Goal: Information Seeking & Learning: Find specific fact

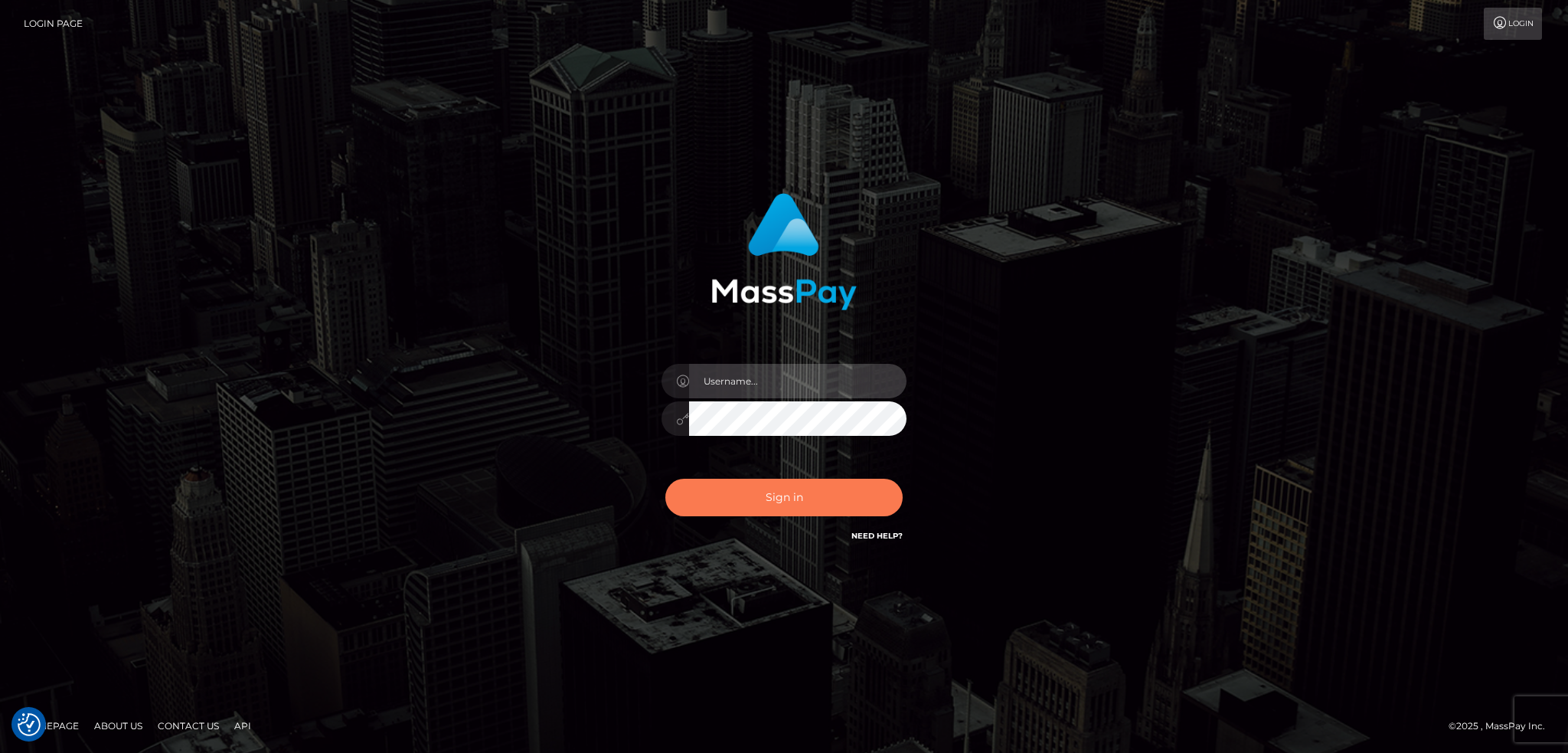
type input "alexstef"
click at [738, 503] on button "Sign in" at bounding box center [784, 497] width 238 height 38
drag, startPoint x: 807, startPoint y: 503, endPoint x: 639, endPoint y: 308, distance: 257.4
click at [807, 503] on button "Sign in" at bounding box center [784, 497] width 238 height 38
type input "alexstef"
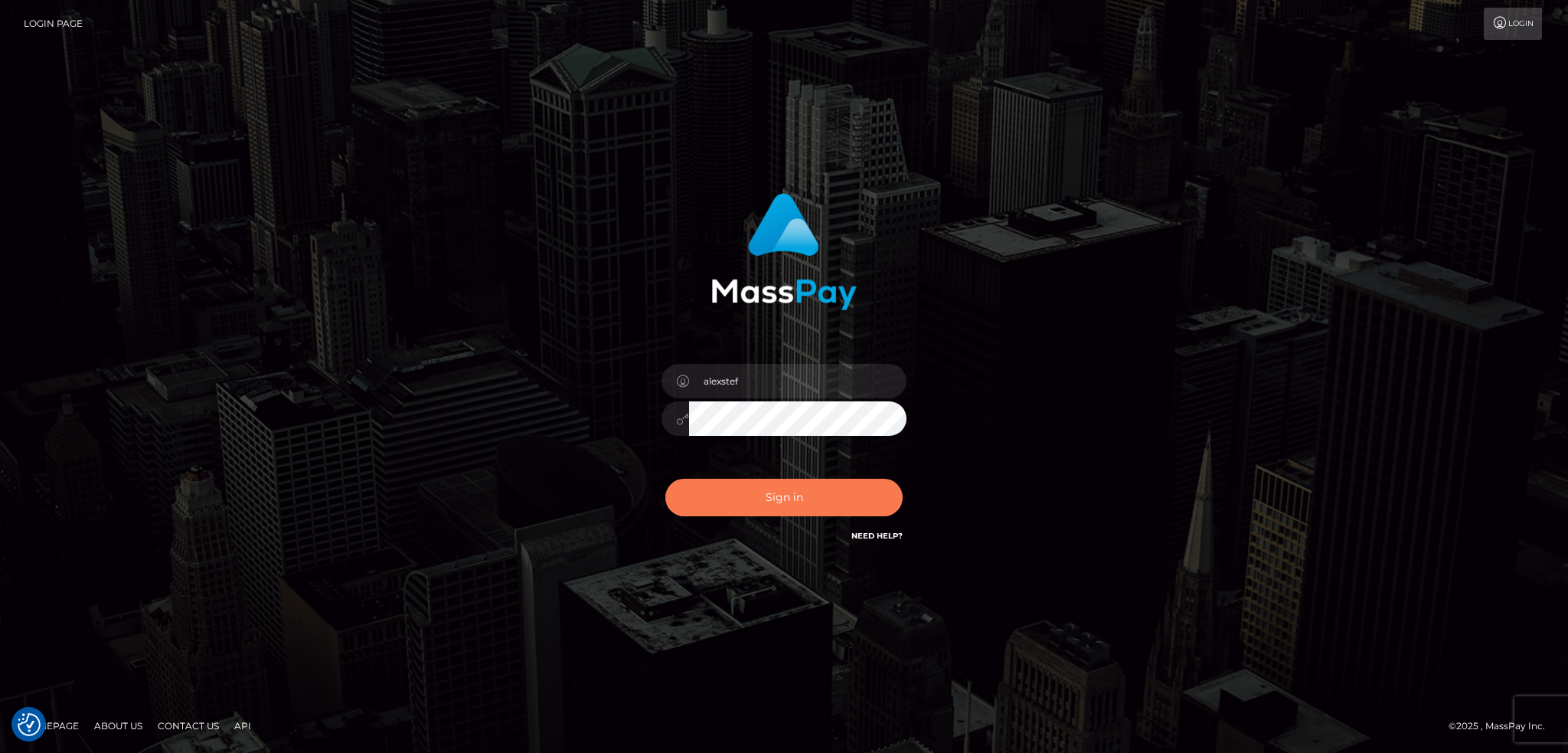
click at [783, 484] on button "Sign in" at bounding box center [784, 497] width 238 height 38
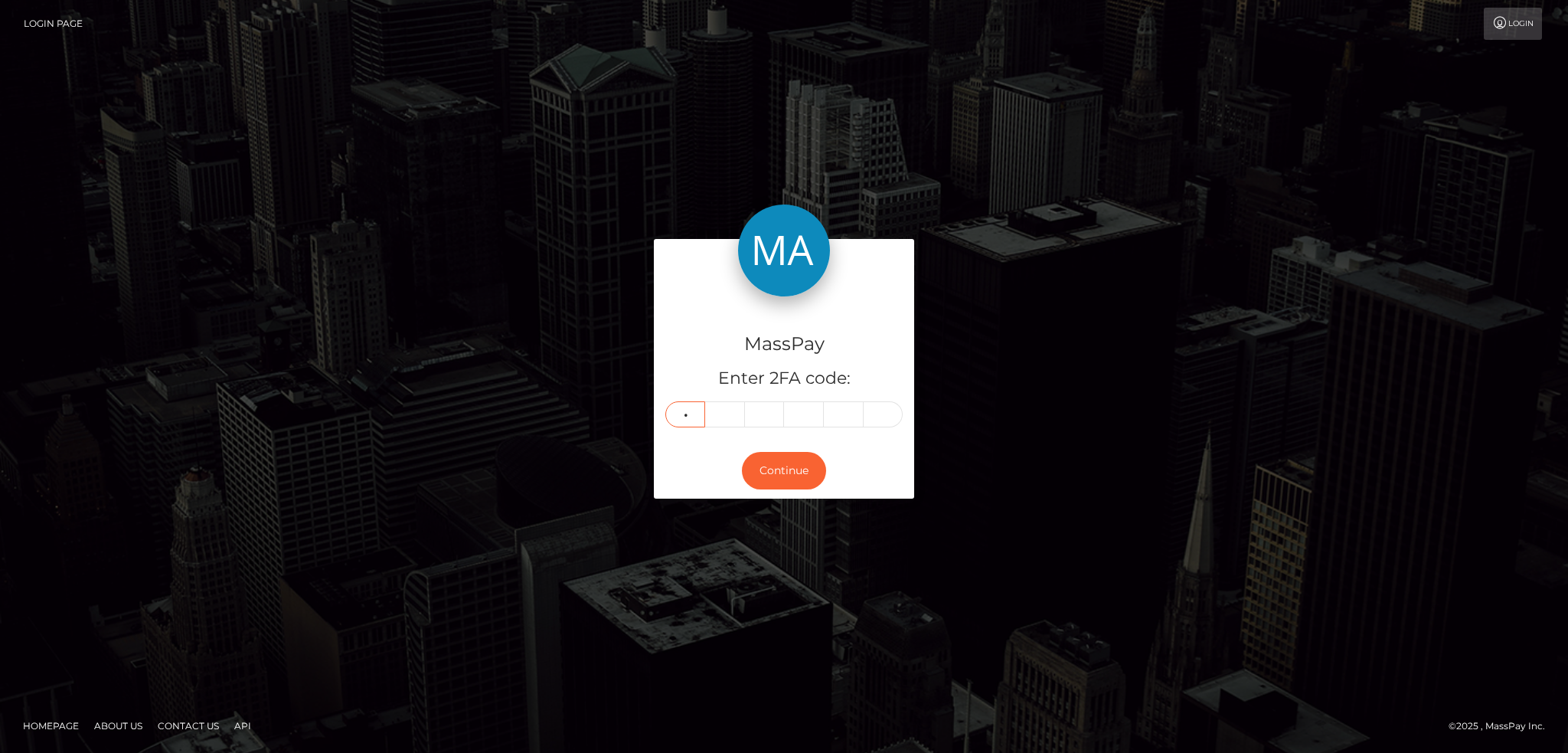
type input "6"
type input "9"
type input "4"
type input "2"
type input "6"
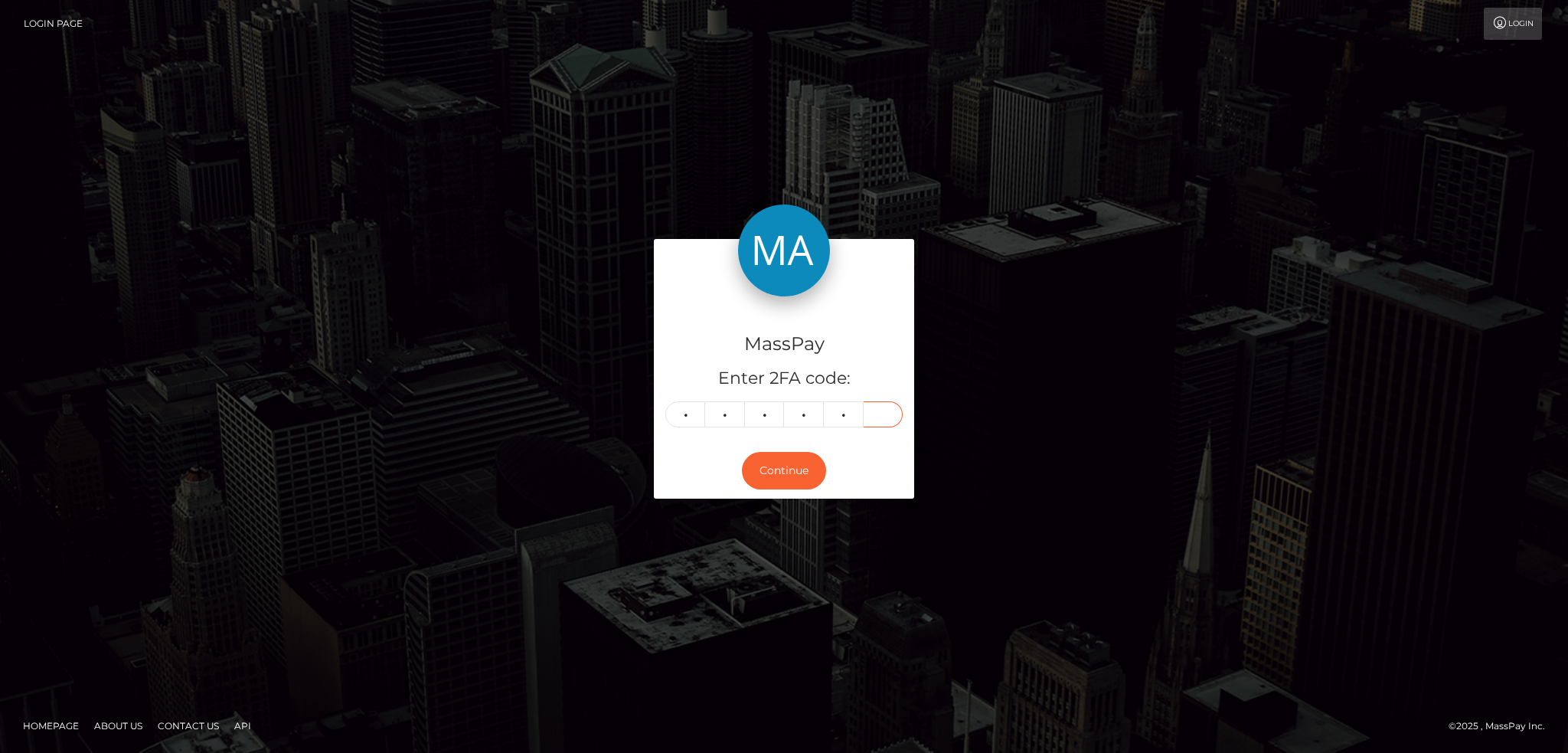
type input "1"
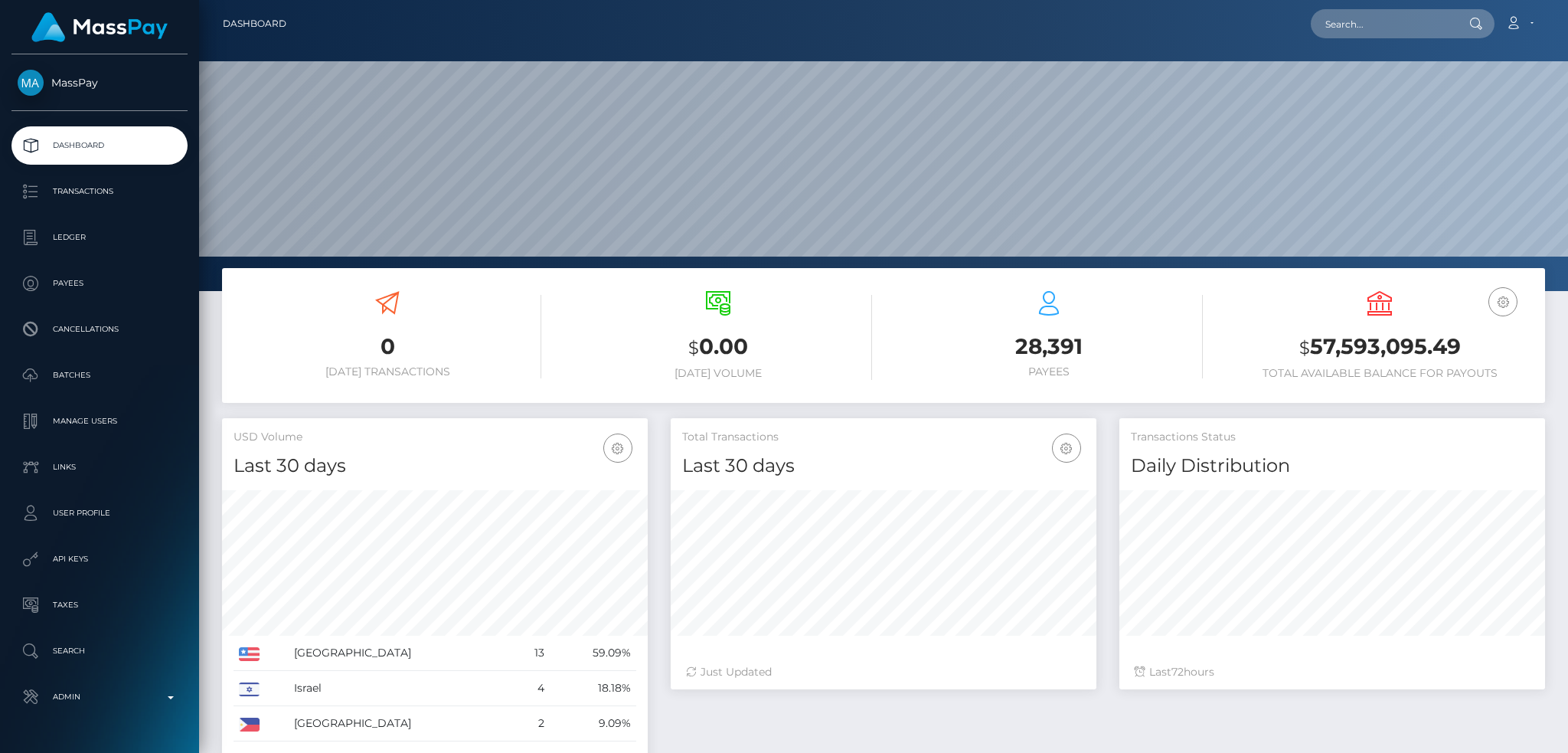
scroll to position [272, 425]
click at [1350, 38] on input "text" at bounding box center [1382, 23] width 144 height 29
paste input "poact_hSlCpPbgJywd"
type input "poact_hSlCpPbgJywd"
click at [1367, 83] on link "EMIROV ADISHIRIN" at bounding box center [1371, 79] width 123 height 28
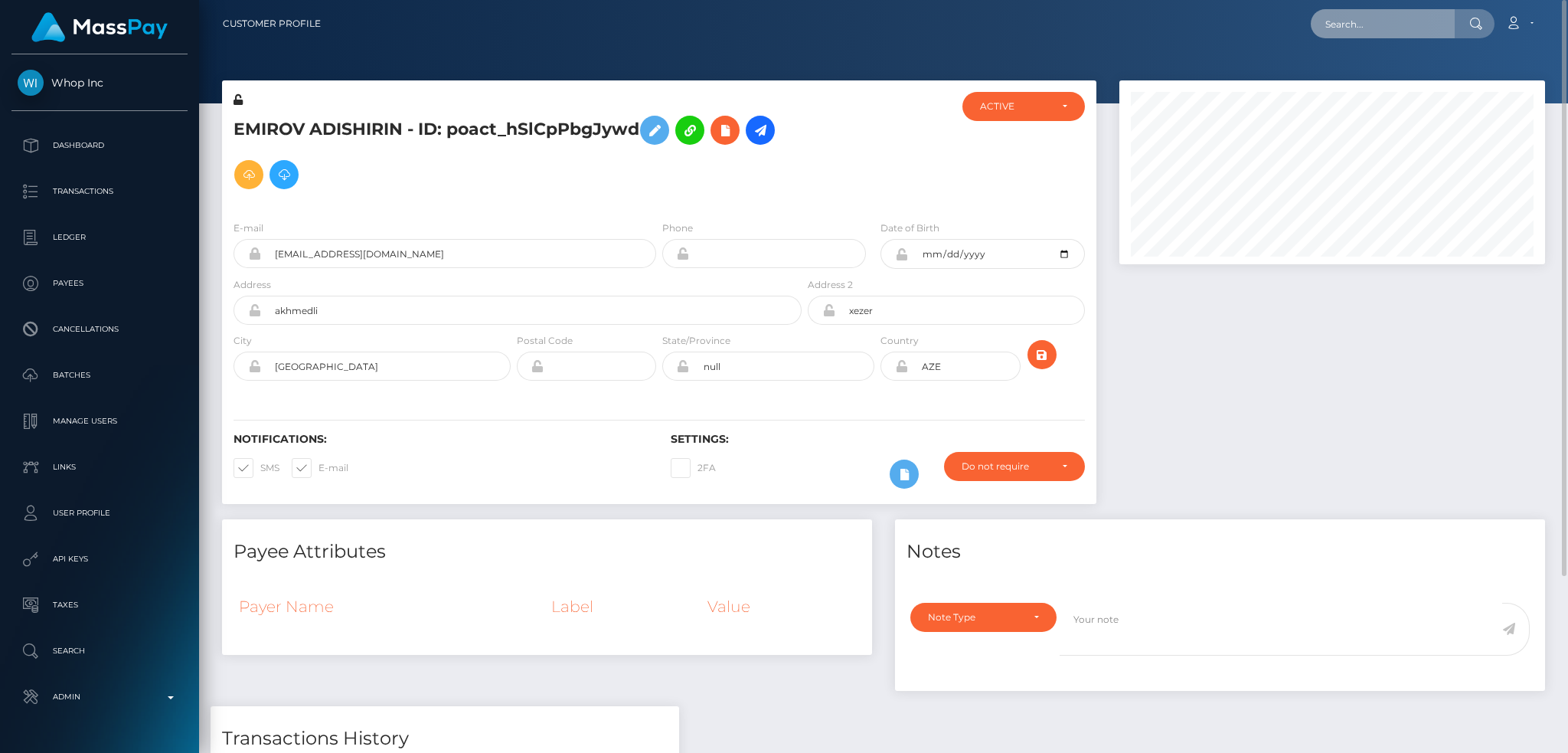
drag, startPoint x: 1385, startPoint y: 18, endPoint x: 1341, endPoint y: 27, distance: 44.9
click at [1385, 18] on input "text" at bounding box center [1382, 23] width 144 height 29
paste input "poact_miXtN9VchiW5"
type input "poact_miXtN9VchiW5"
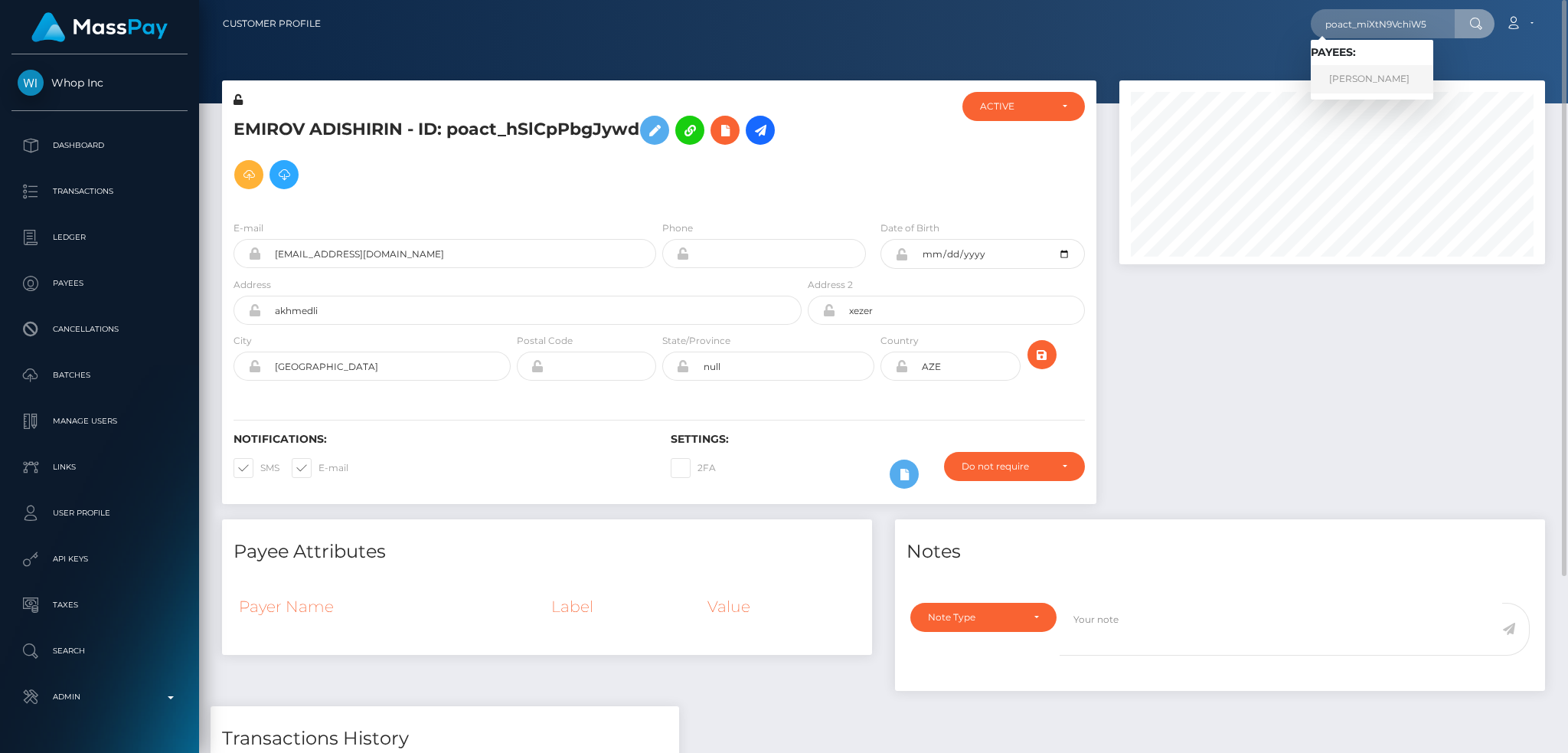
click at [1335, 78] on link "Ikenna Umeadi" at bounding box center [1371, 79] width 123 height 28
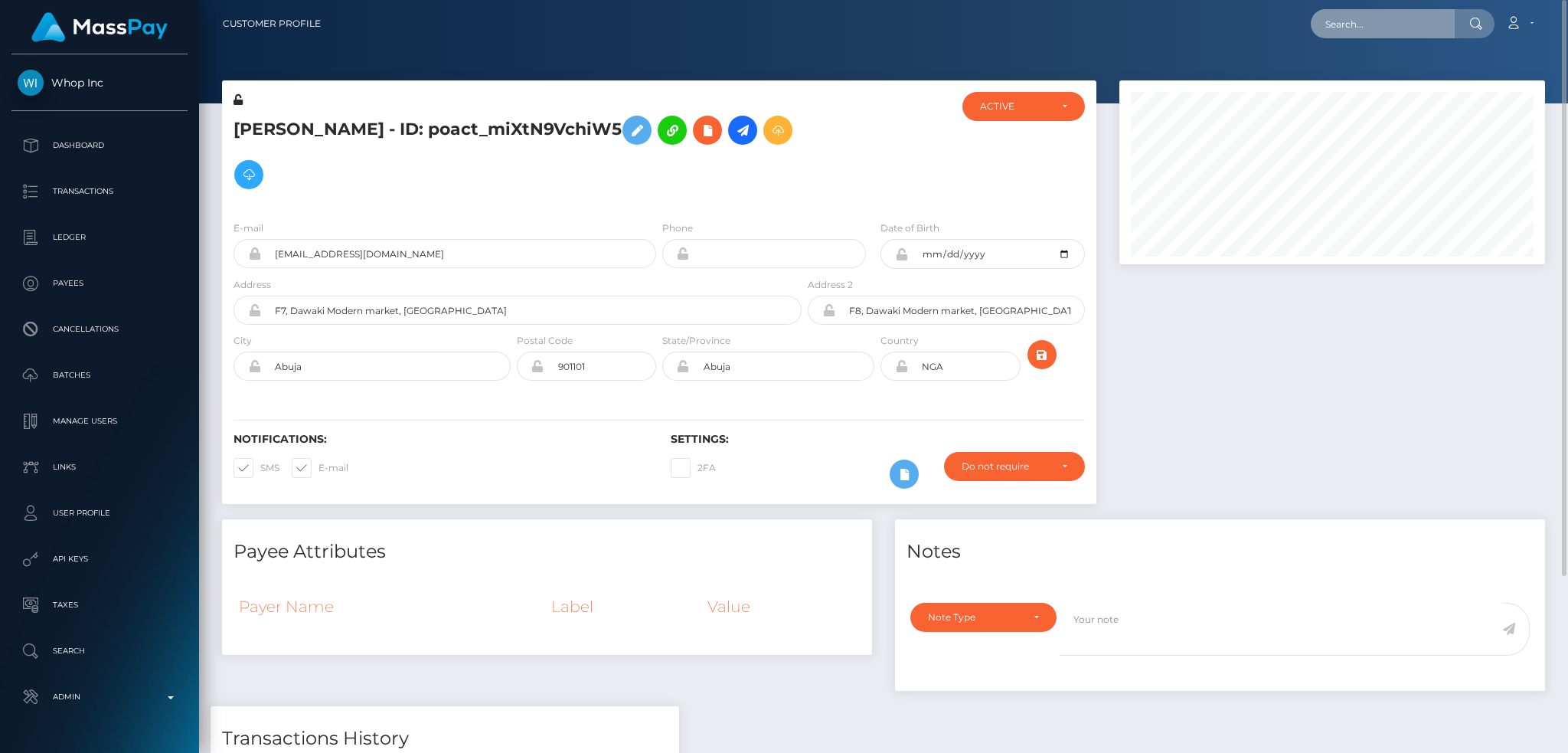
click at [1352, 22] on input "text" at bounding box center [1382, 23] width 144 height 29
paste input "eb11c319-9797-11f0-959f-ec075a0f97ff eb11c319-9797-11f0-959f-ec075a0f97ff fdda9…"
click at [1328, 23] on input "eb11c319-9797-11f0-959f-ec075a0f97ff eb11c319-9797-11f0-959f-ec075a0f97ff fdda9…" at bounding box center [1382, 23] width 144 height 29
paste input "1f4cb22f-18c1-11ef-9e42-062d9cd50a19"
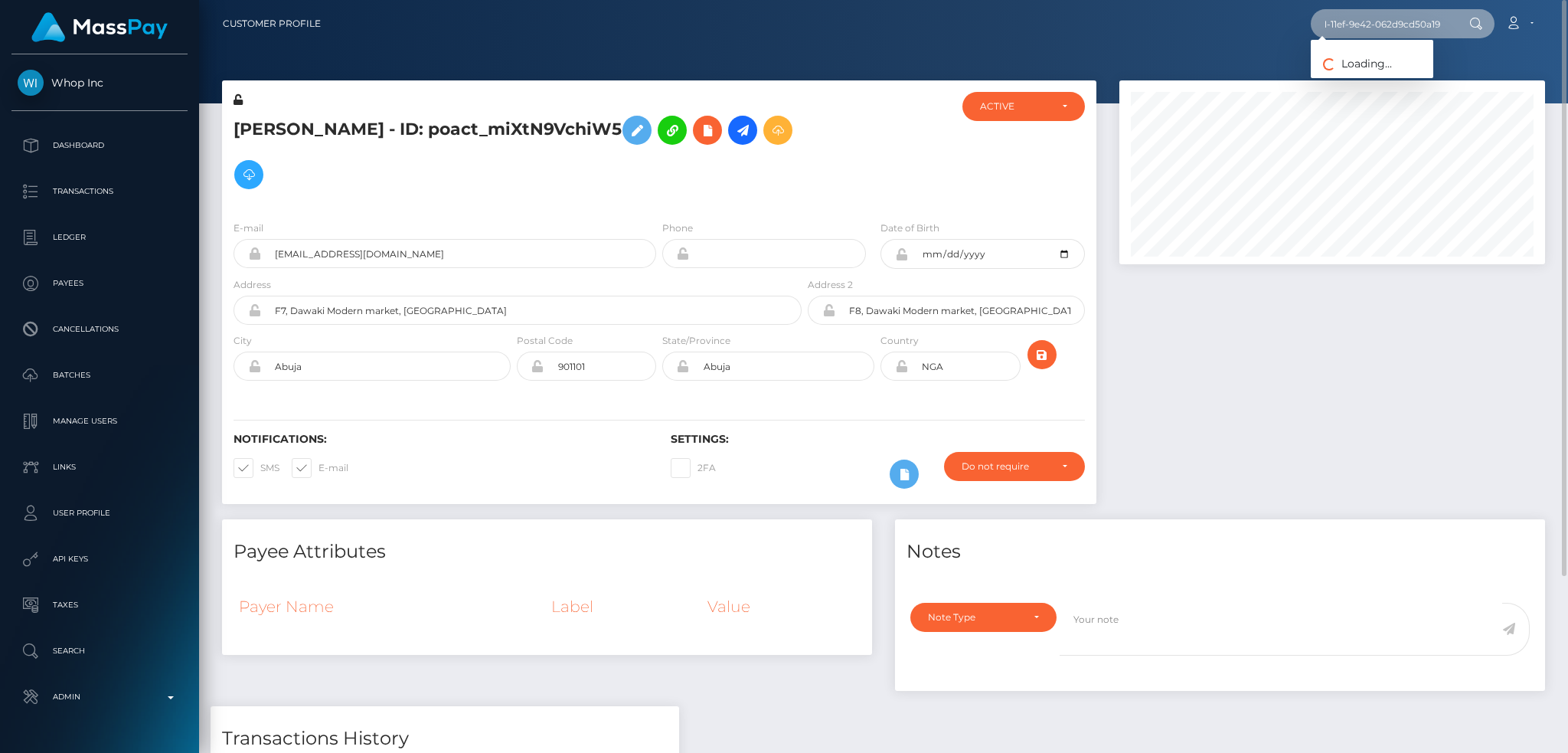
type input "1f4cb22f-18c1-11ef-9e42-062d9cd50a19"
click at [1351, 78] on link "Briana kimmes" at bounding box center [1371, 79] width 123 height 28
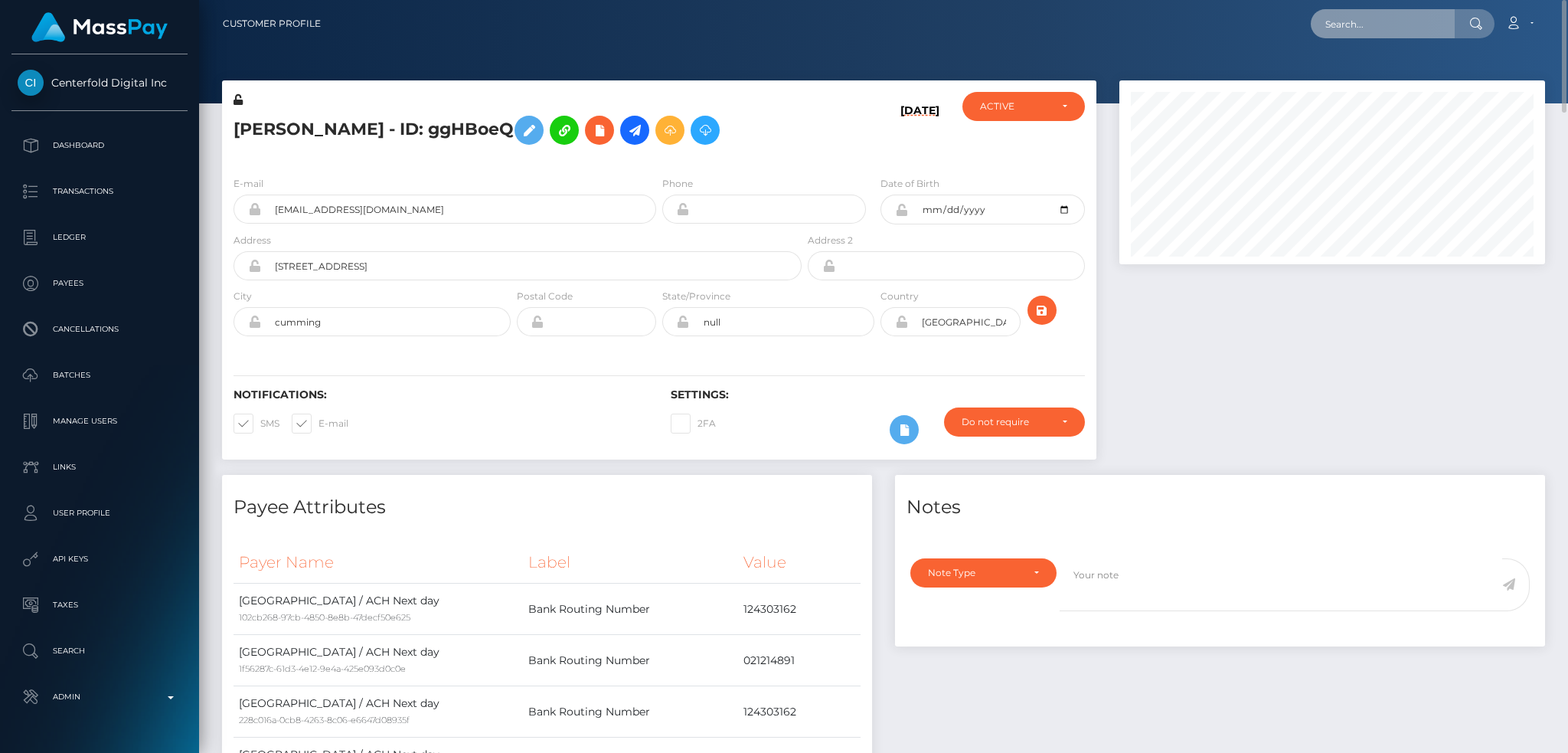
click at [1395, 18] on input "text" at bounding box center [1382, 23] width 144 height 29
paste input "poact_sEeZawYT7qB8"
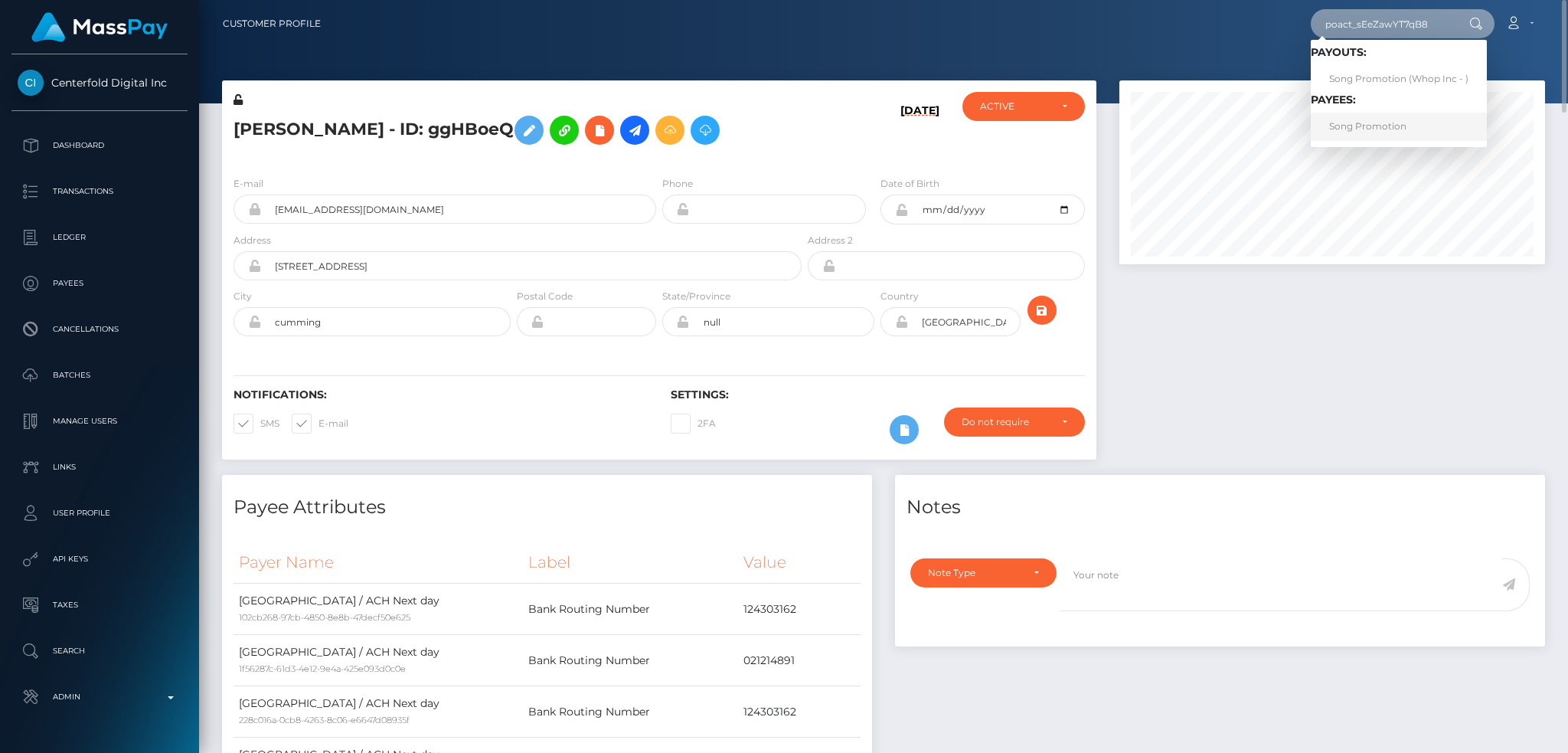
type input "poact_sEeZawYT7qB8"
click at [1374, 123] on link "Song Promotion" at bounding box center [1398, 127] width 176 height 28
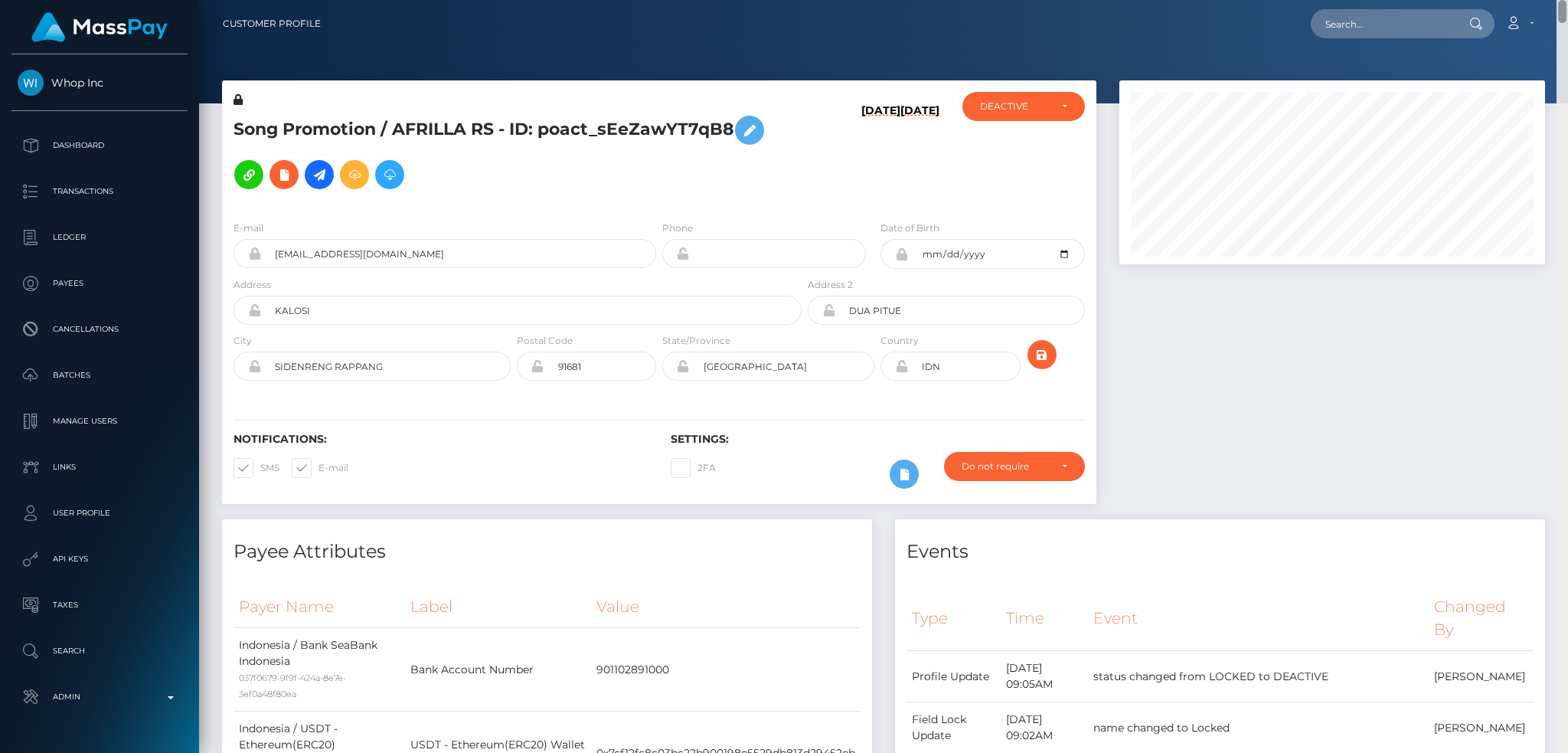
drag, startPoint x: 1559, startPoint y: 373, endPoint x: 1488, endPoint y: -43, distance: 422.0
click at [1488, 0] on html "Whop Inc Dashboard Transactions Ledger Payees Cancellations Links" at bounding box center [784, 376] width 1568 height 753
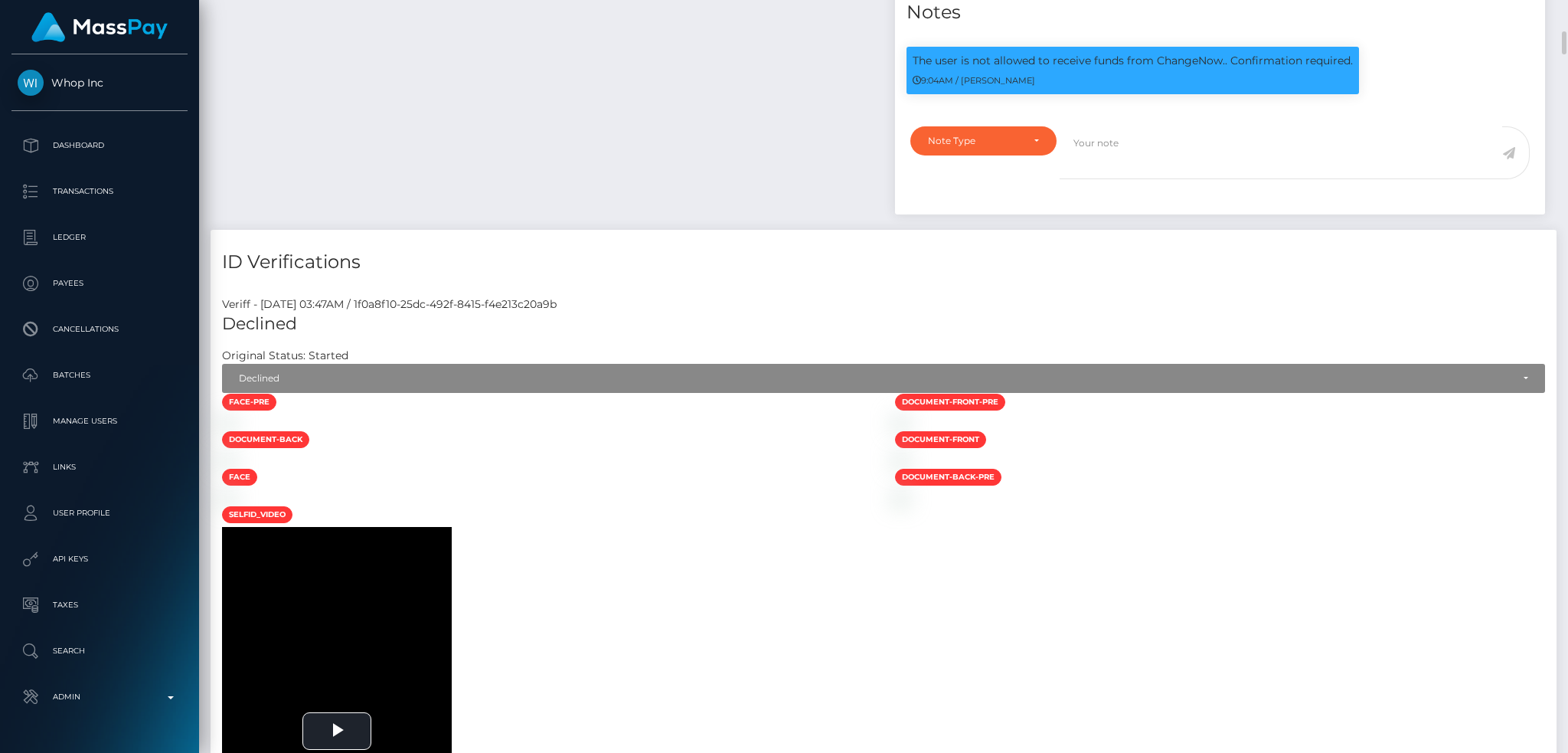
scroll to position [183, 425]
click at [1165, 54] on p "The user is not allowed to receive funds from ChangeNow.. Confirmation required." at bounding box center [1133, 60] width 440 height 16
copy p "ChangeNow"
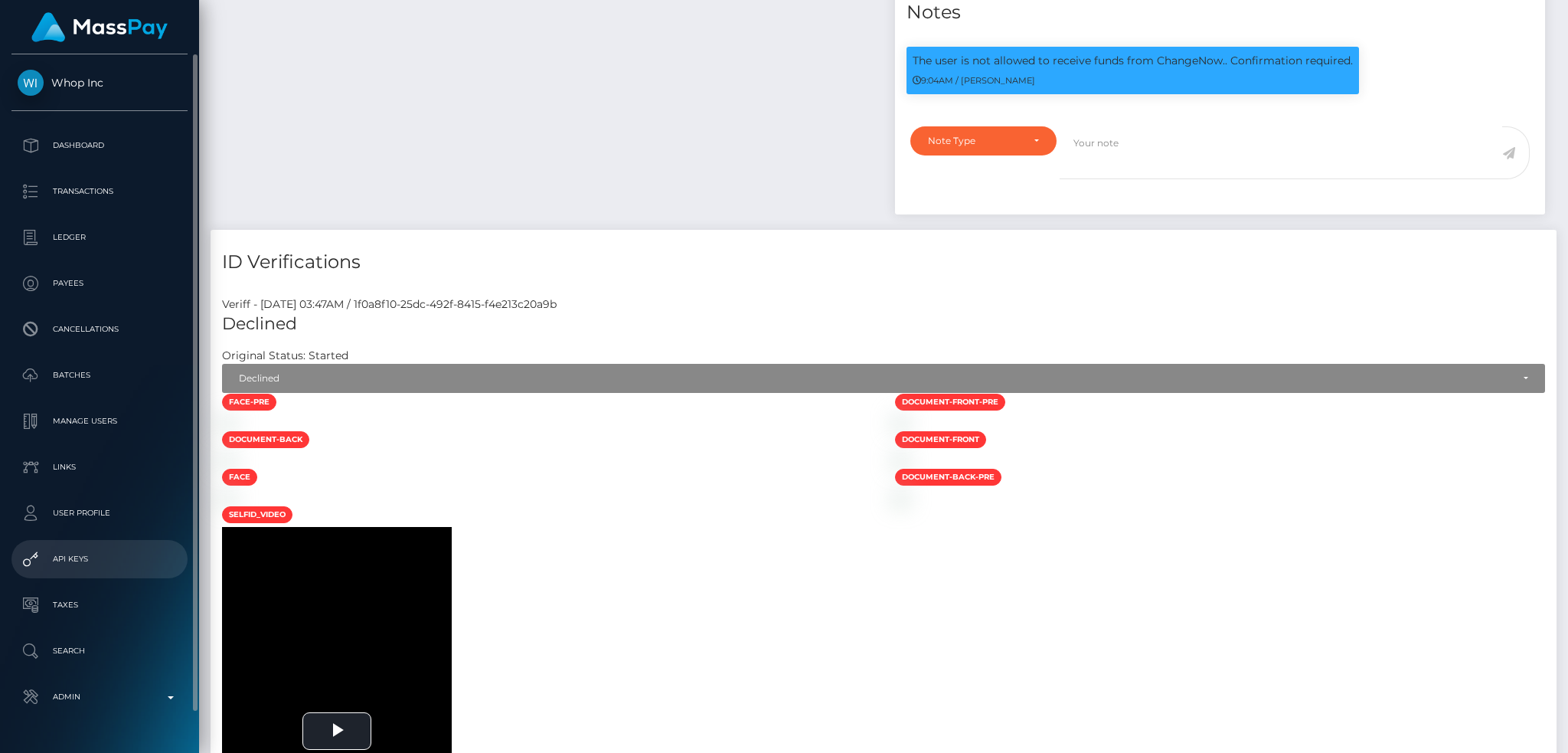
scroll to position [43, 0]
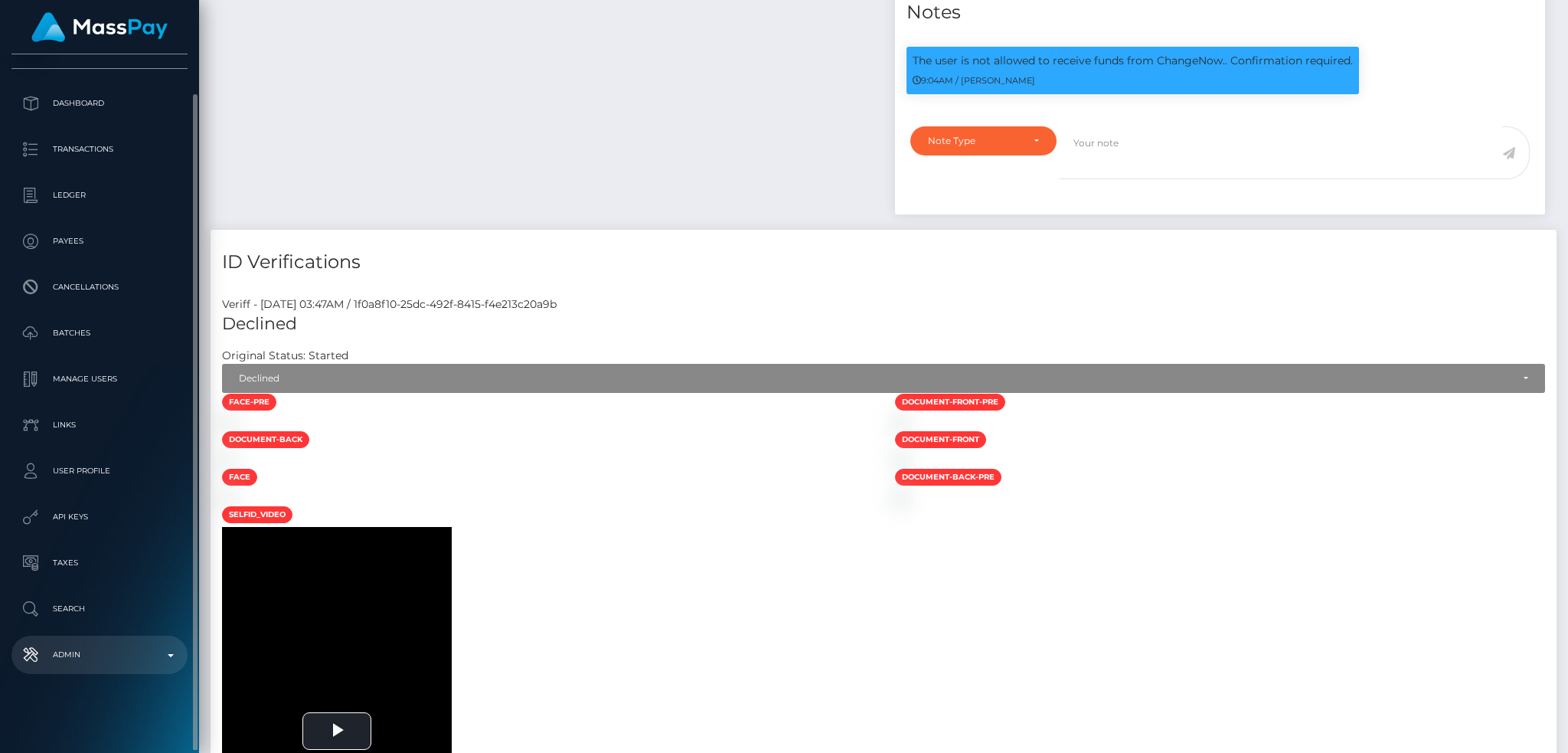
click at [140, 647] on p "Admin" at bounding box center [99, 655] width 164 height 23
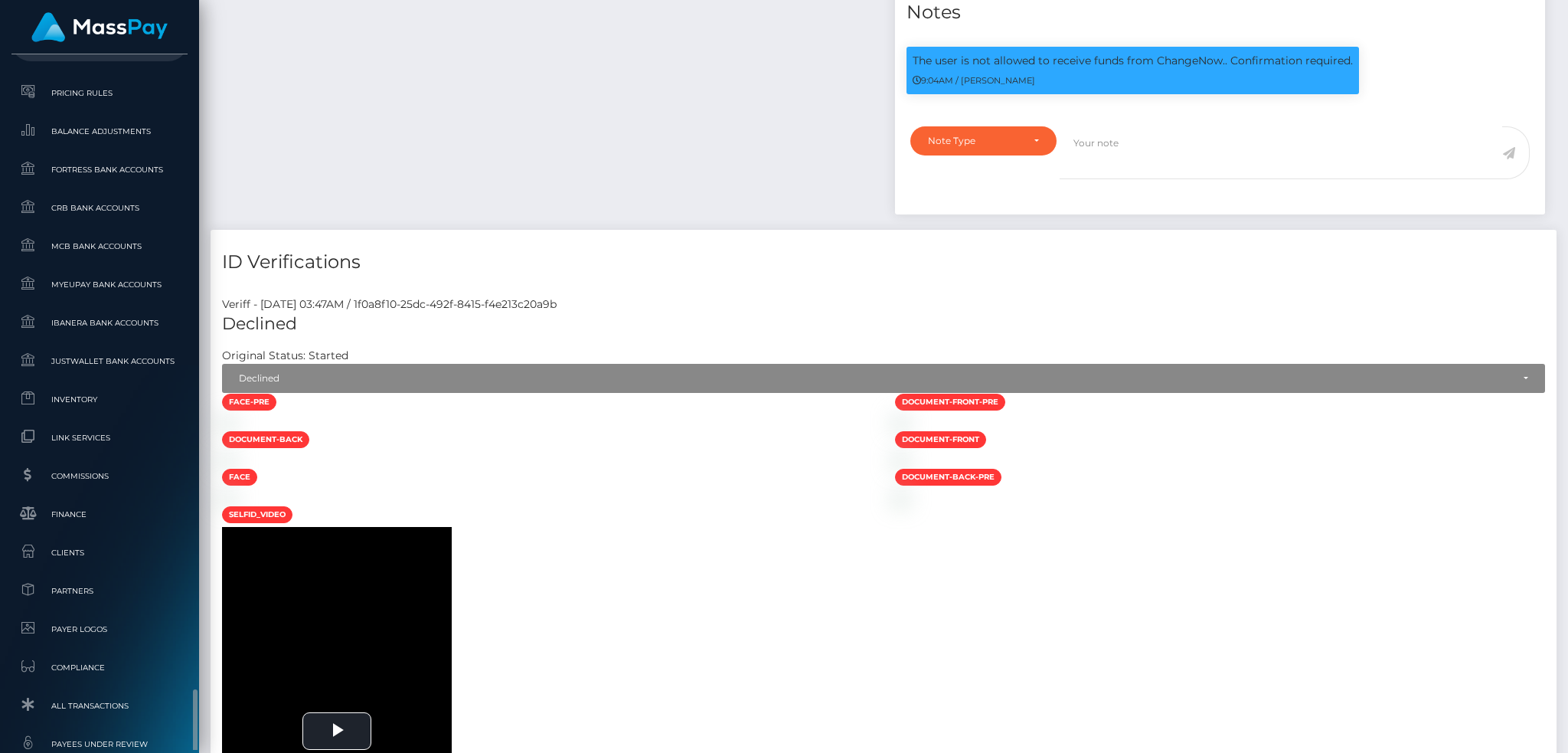
scroll to position [897, 0]
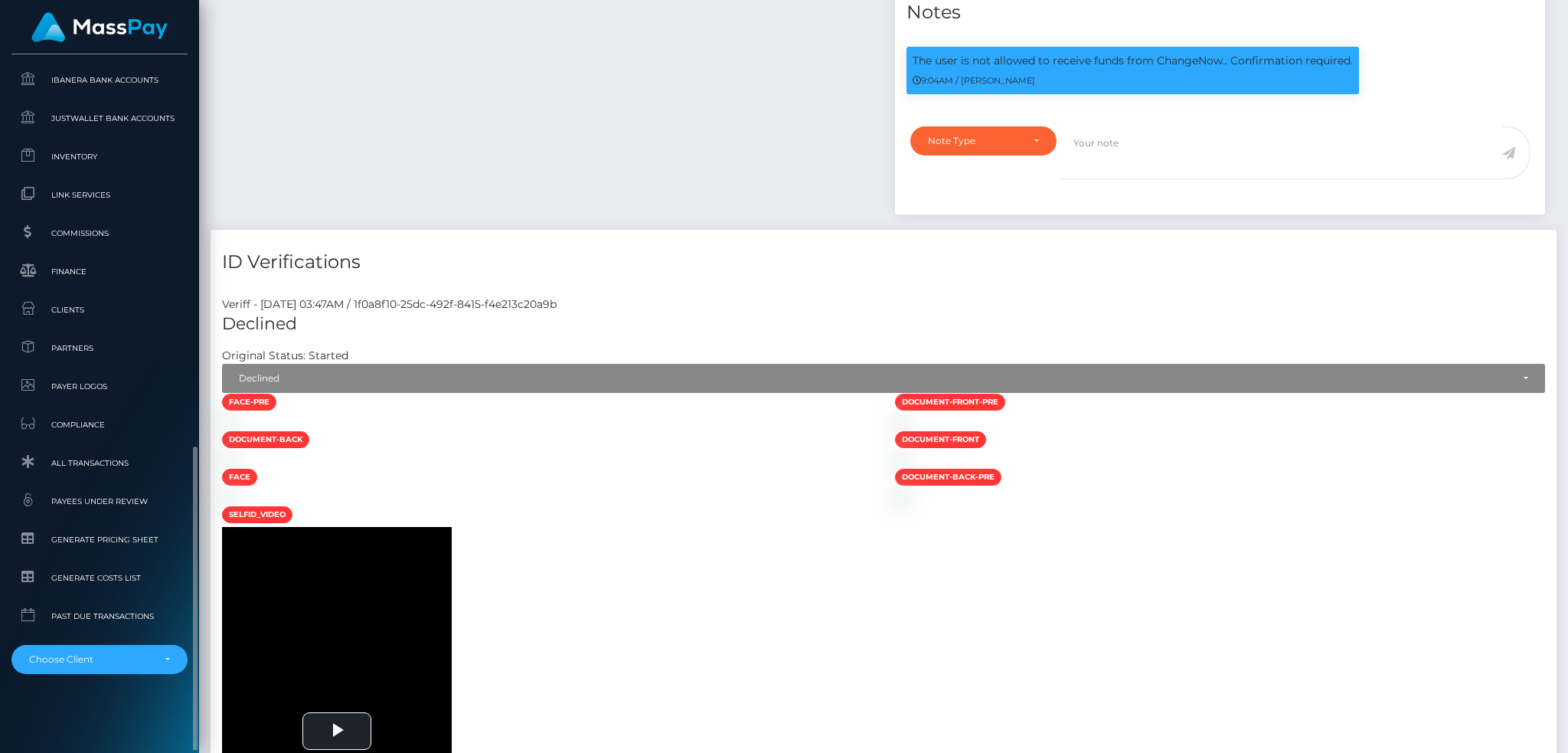
click at [107, 642] on li "RNetwork LLC - MassPay - Atlas Distributions - I HEALTH INNOVATION TECH CORP - …" at bounding box center [99, 654] width 176 height 42
click at [108, 649] on div "Choose Client" at bounding box center [99, 659] width 176 height 29
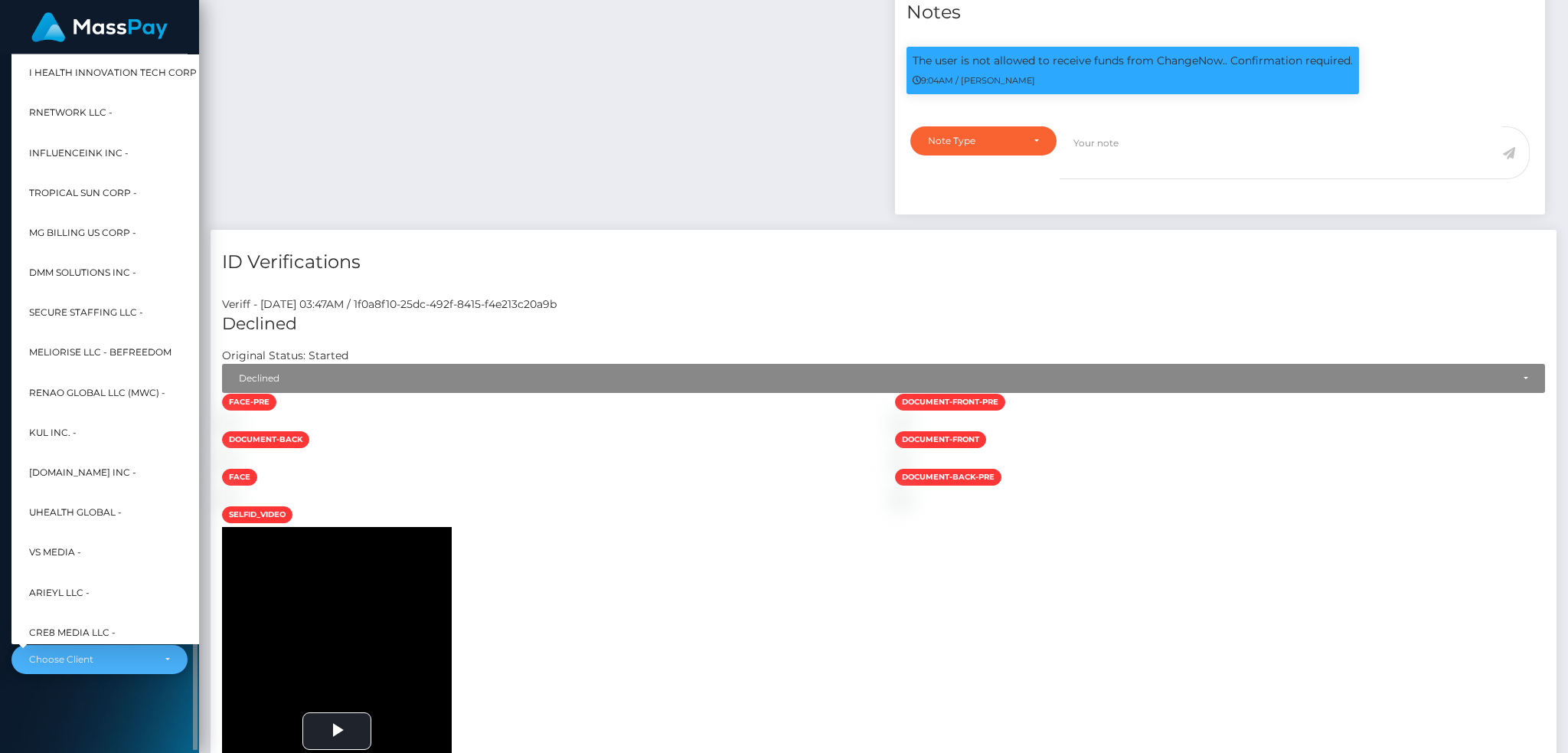
scroll to position [459, 0]
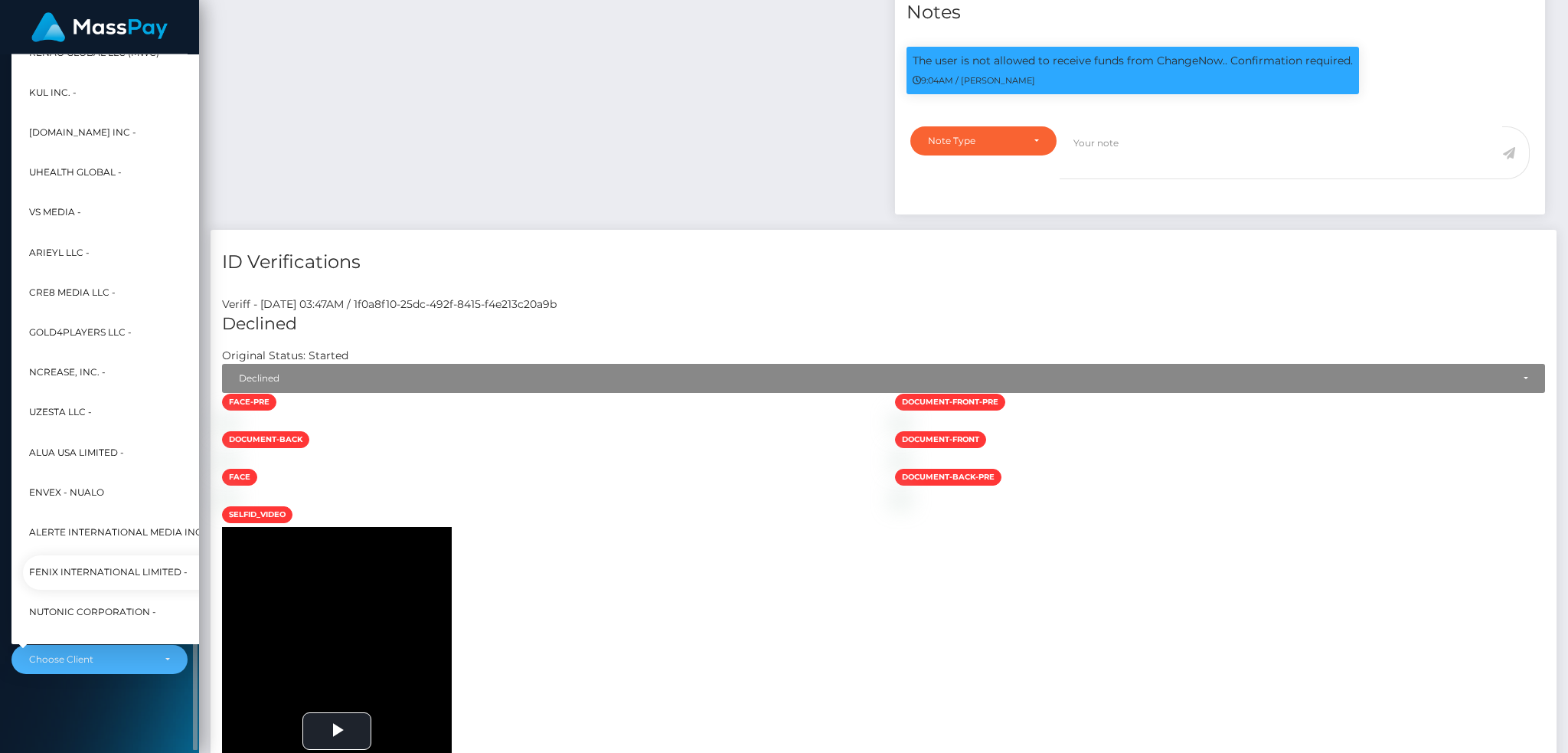
click at [123, 571] on span "Fenix International Limited -" at bounding box center [108, 572] width 158 height 20
select select "26"
